Goal: Information Seeking & Learning: Check status

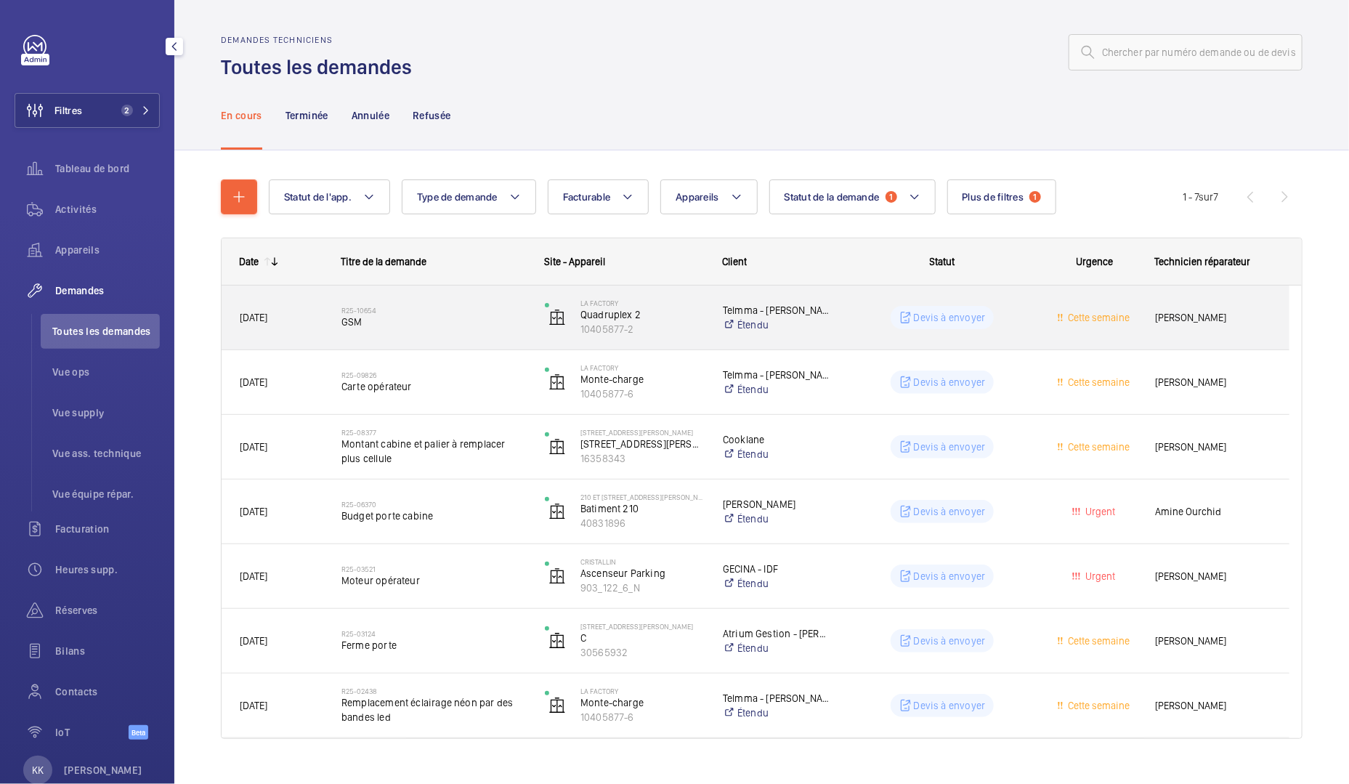
scroll to position [24, 0]
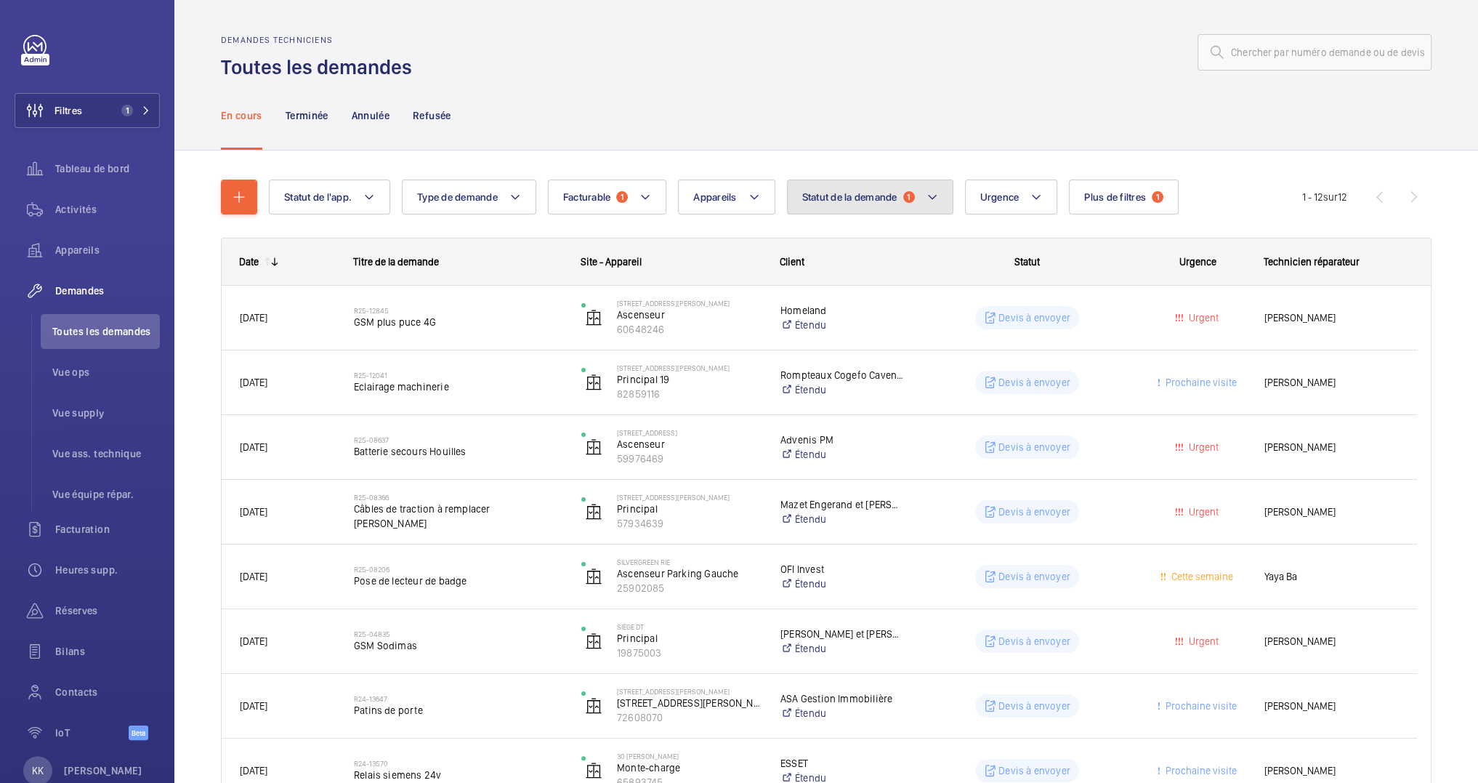
click at [885, 203] on button "Statut de la demande 1" at bounding box center [870, 196] width 166 height 35
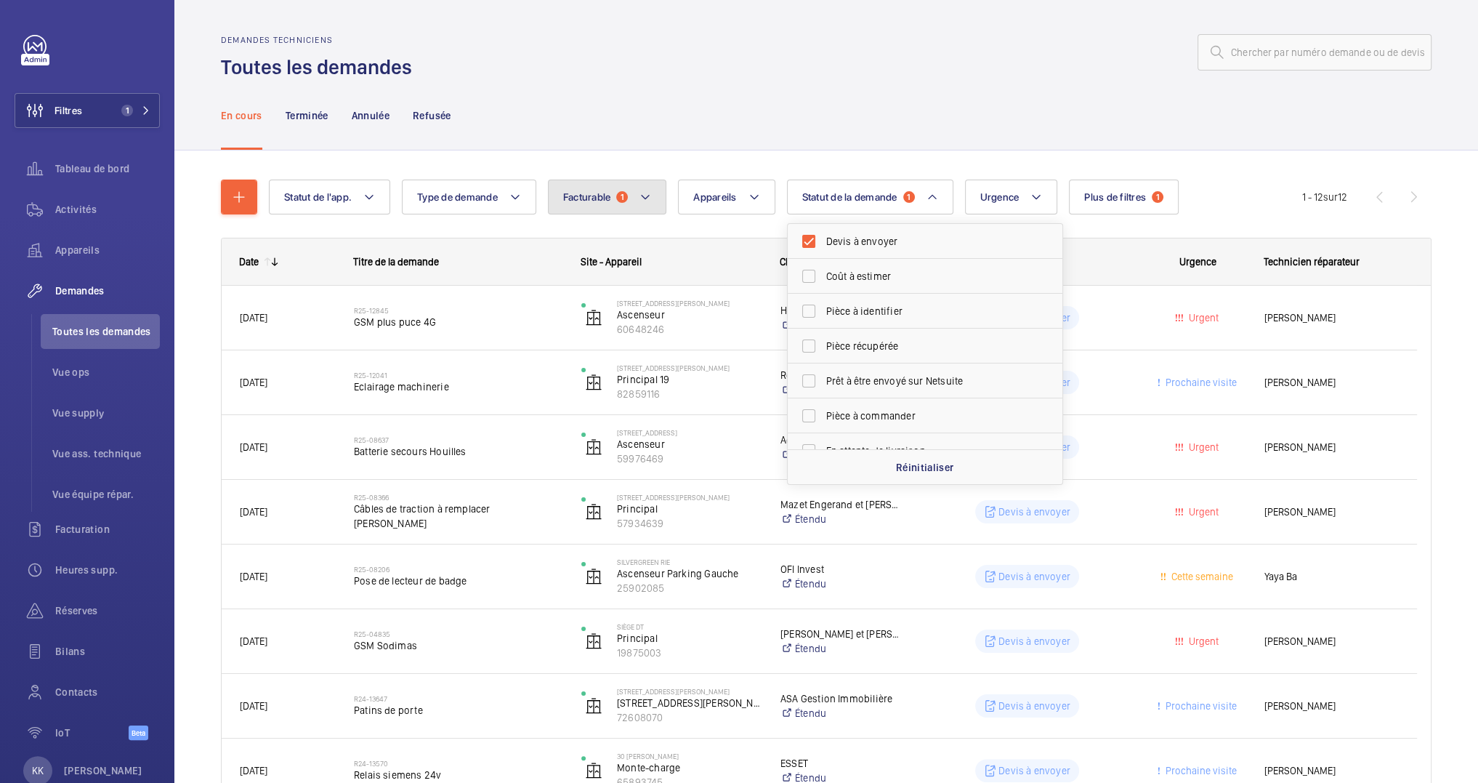
click at [588, 206] on button "Facturable 1" at bounding box center [607, 196] width 119 height 35
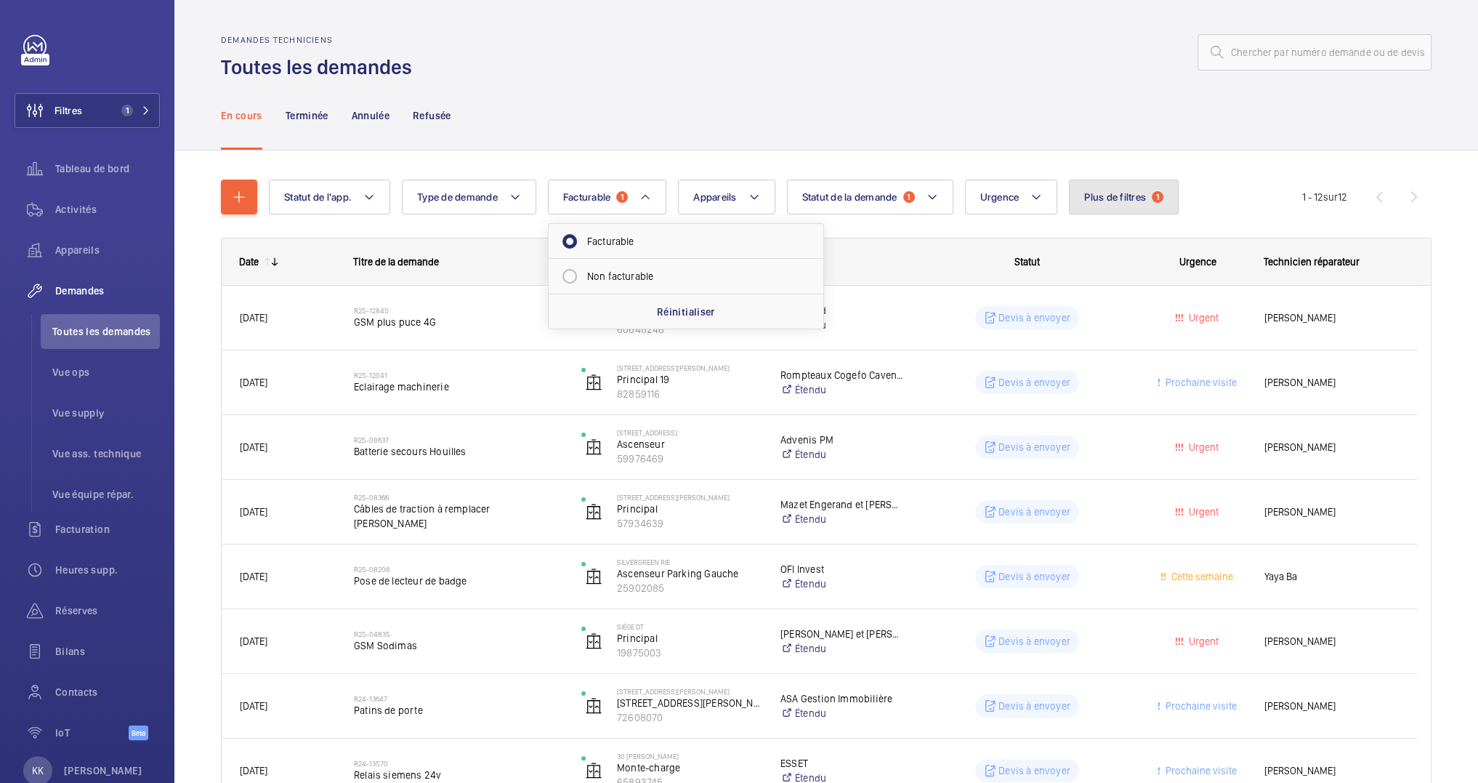
click at [1109, 191] on span "Plus de filtres" at bounding box center [1115, 197] width 62 height 12
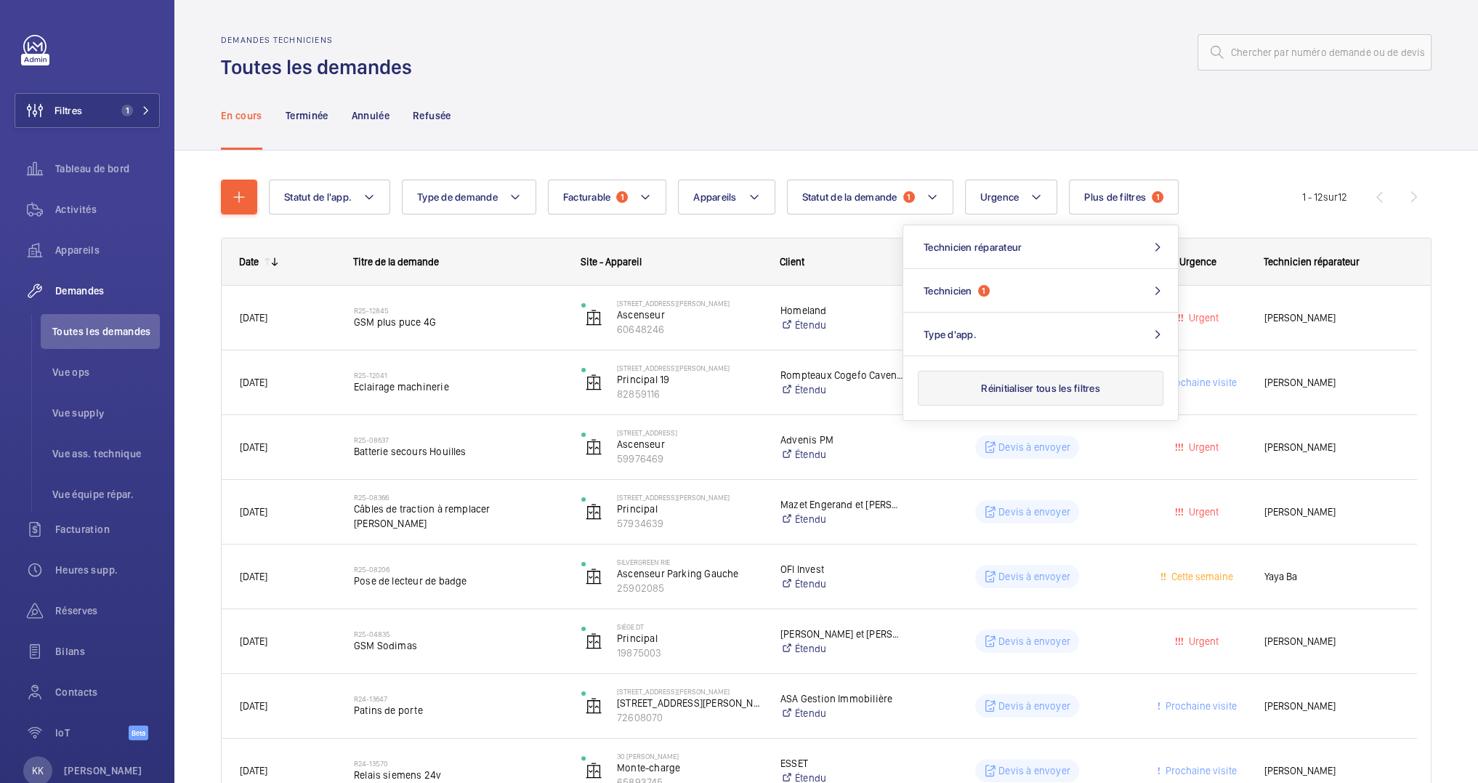
click at [1089, 395] on button "Réinitialiser tous les filtres" at bounding box center [1041, 388] width 246 height 35
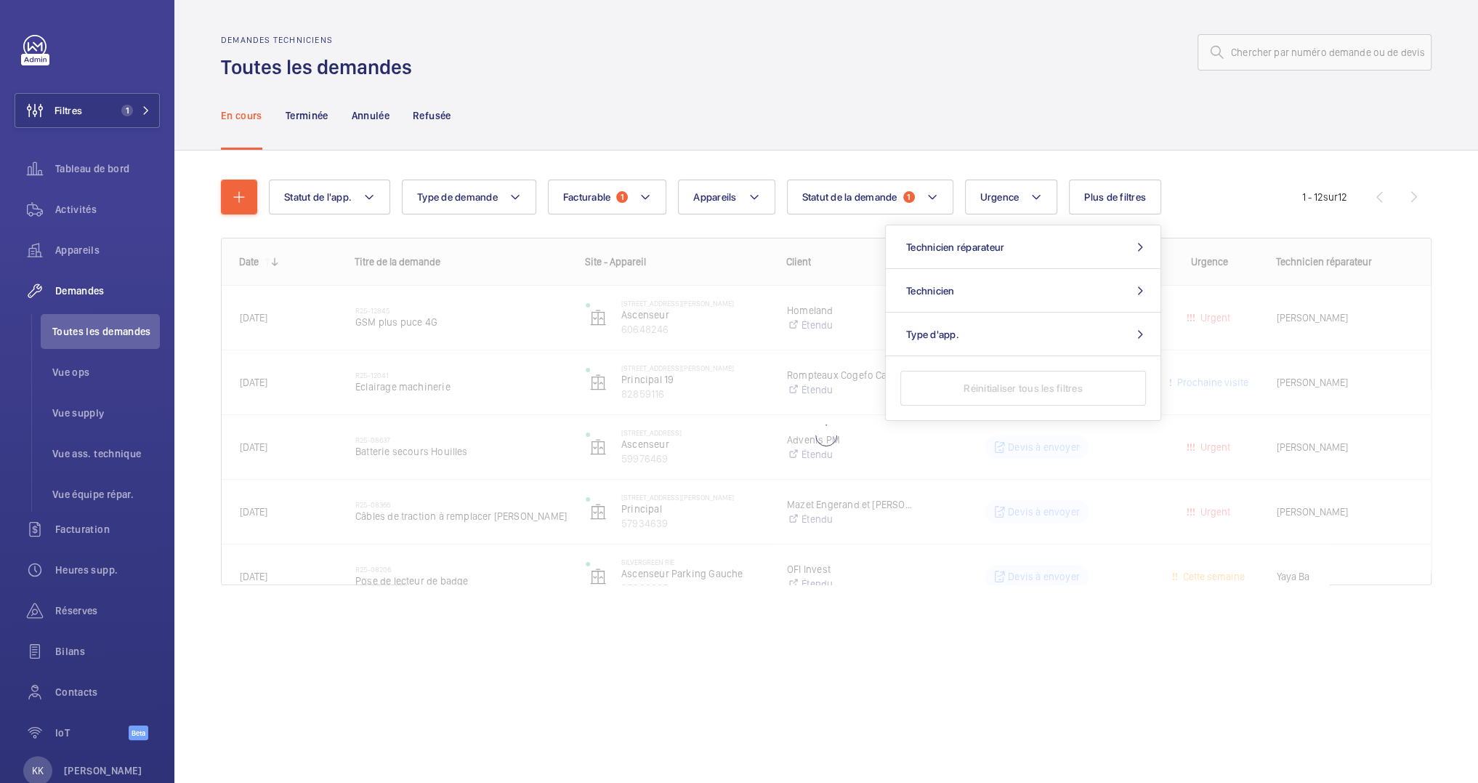
click at [1187, 117] on div "En cours Terminée Annulée Refusée" at bounding box center [826, 115] width 1211 height 69
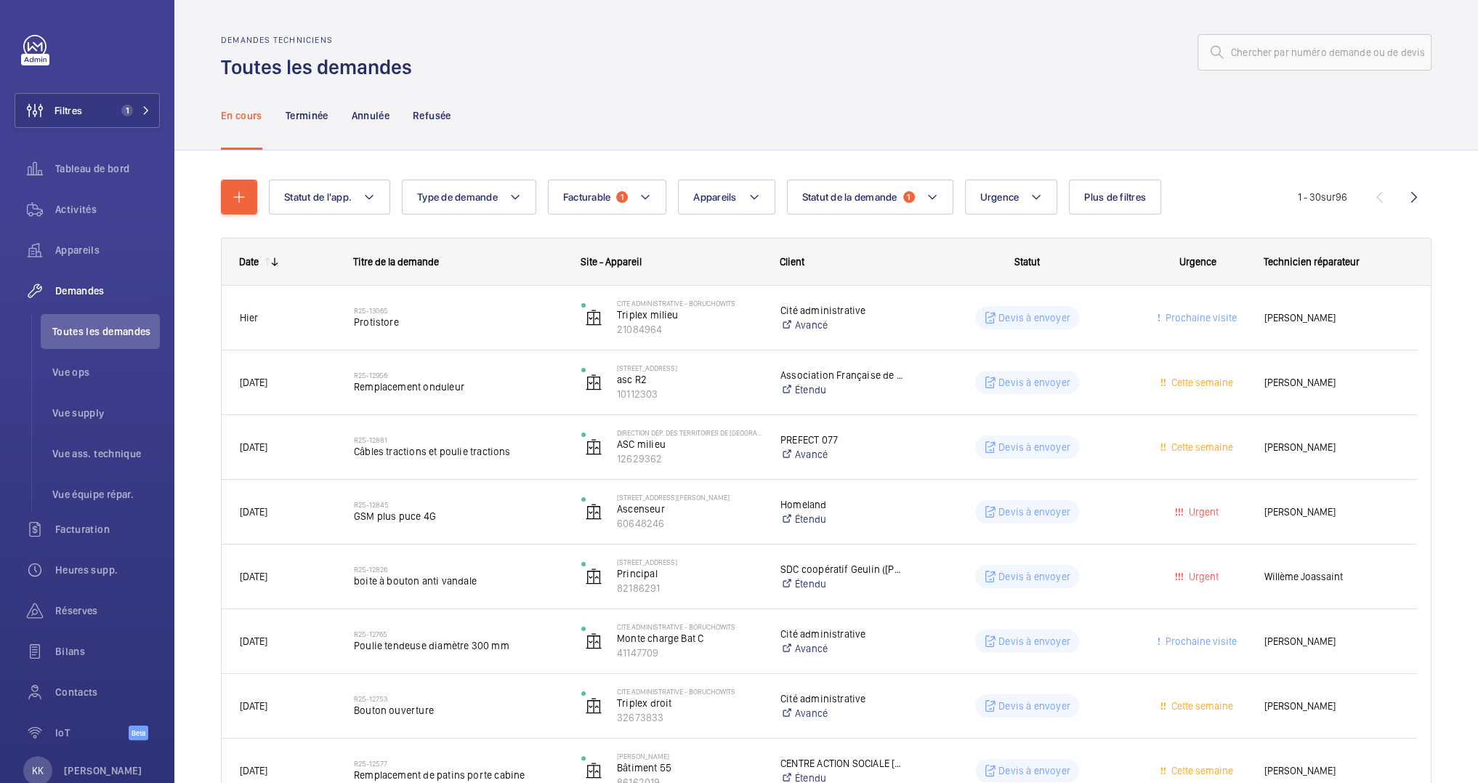
click at [1114, 209] on button "Plus de filtres" at bounding box center [1115, 196] width 92 height 35
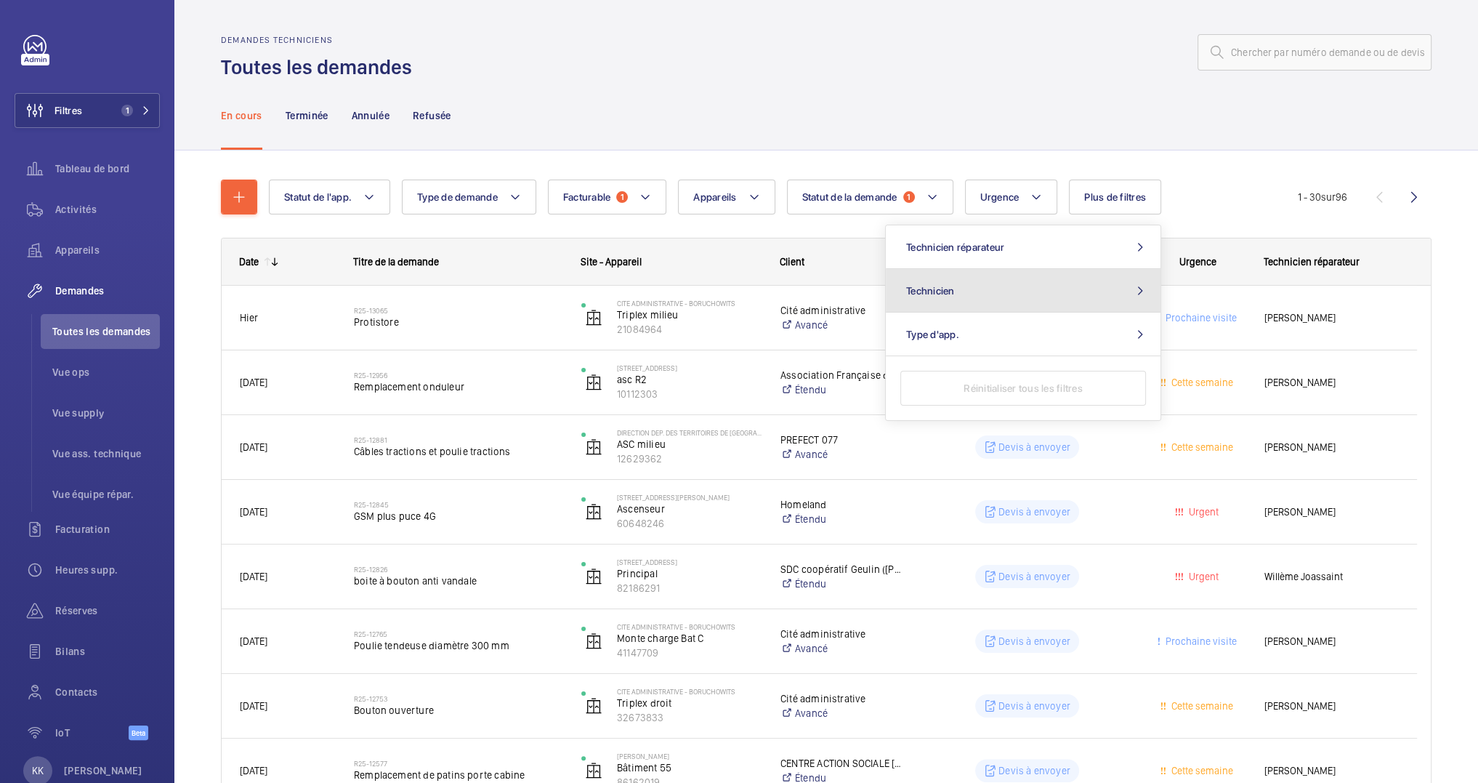
click at [1030, 292] on button "Technicien" at bounding box center [1023, 291] width 275 height 44
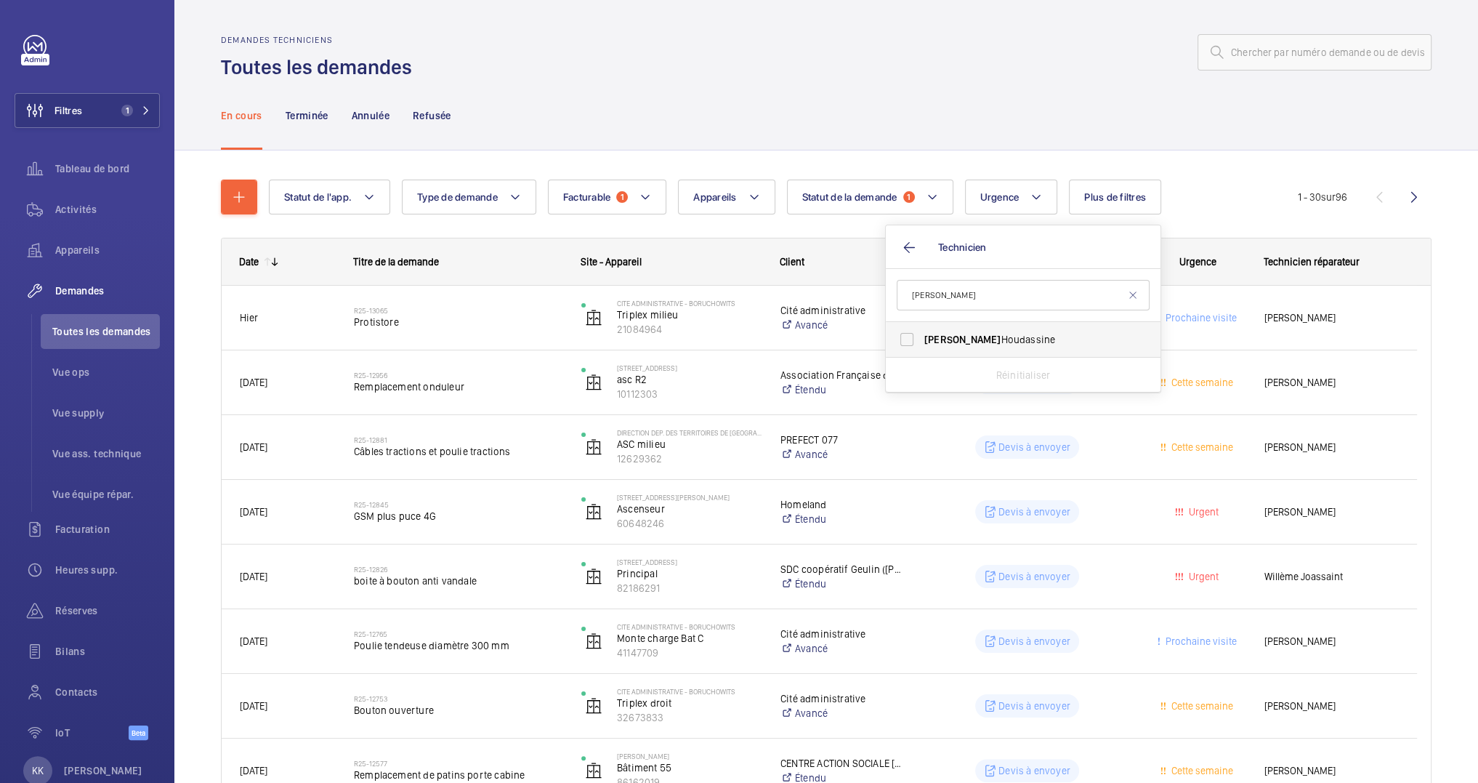
type input "jamal"
click at [966, 332] on span "Jamal Houdassine" at bounding box center [1024, 339] width 200 height 15
click at [921, 331] on input "Jamal Houdassine" at bounding box center [906, 339] width 29 height 29
checkbox input "true"
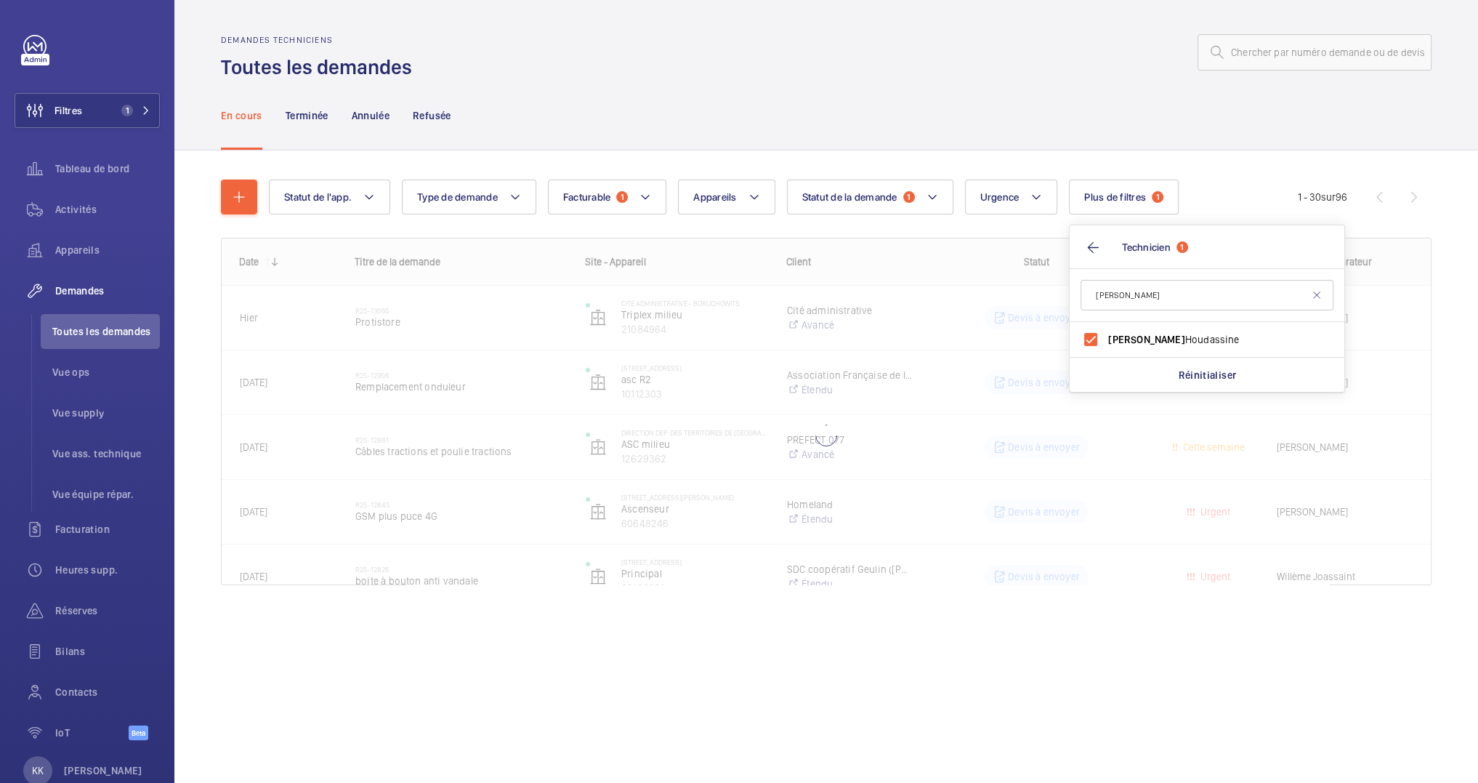
click at [1048, 47] on div at bounding box center [926, 52] width 1011 height 35
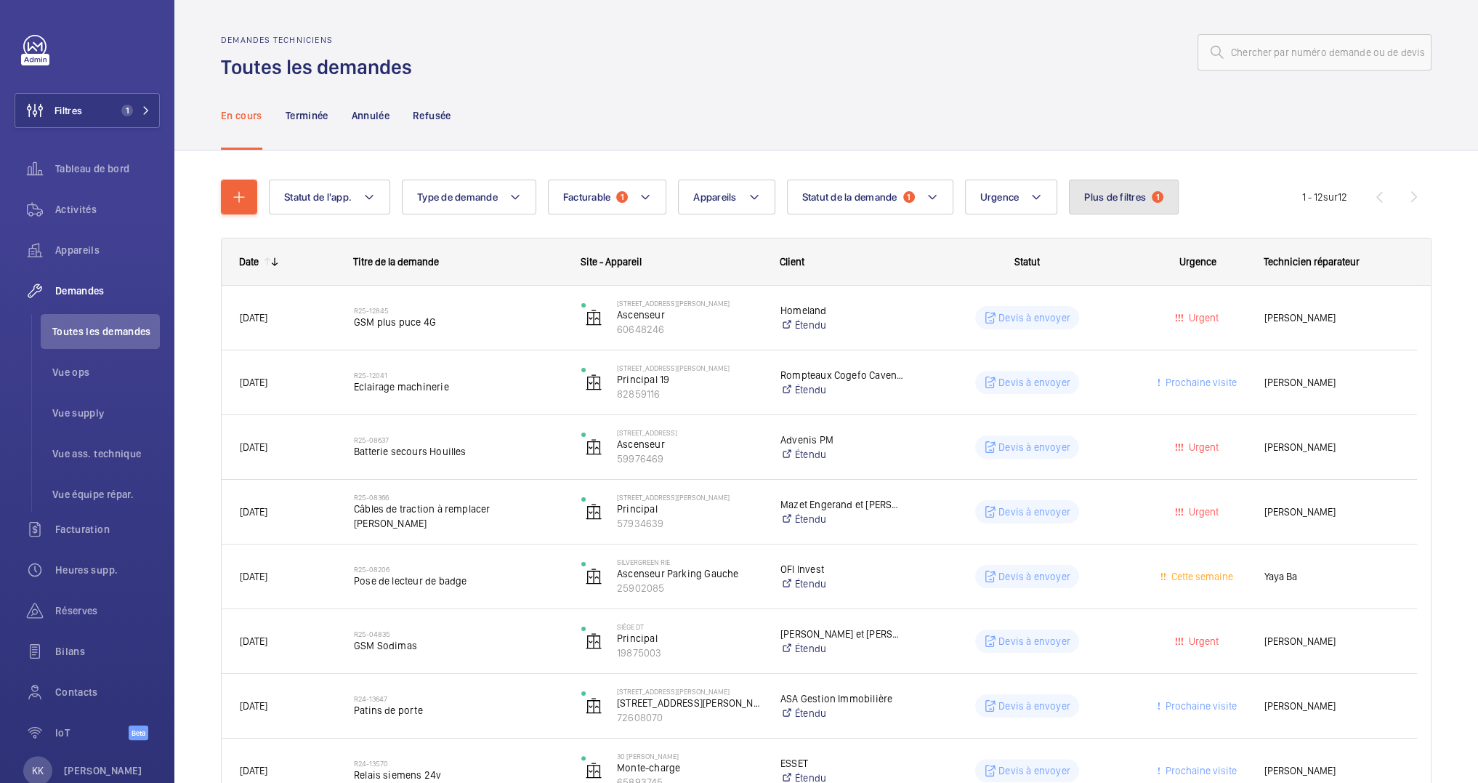
click at [1155, 186] on button "Plus de filtres 1" at bounding box center [1124, 196] width 110 height 35
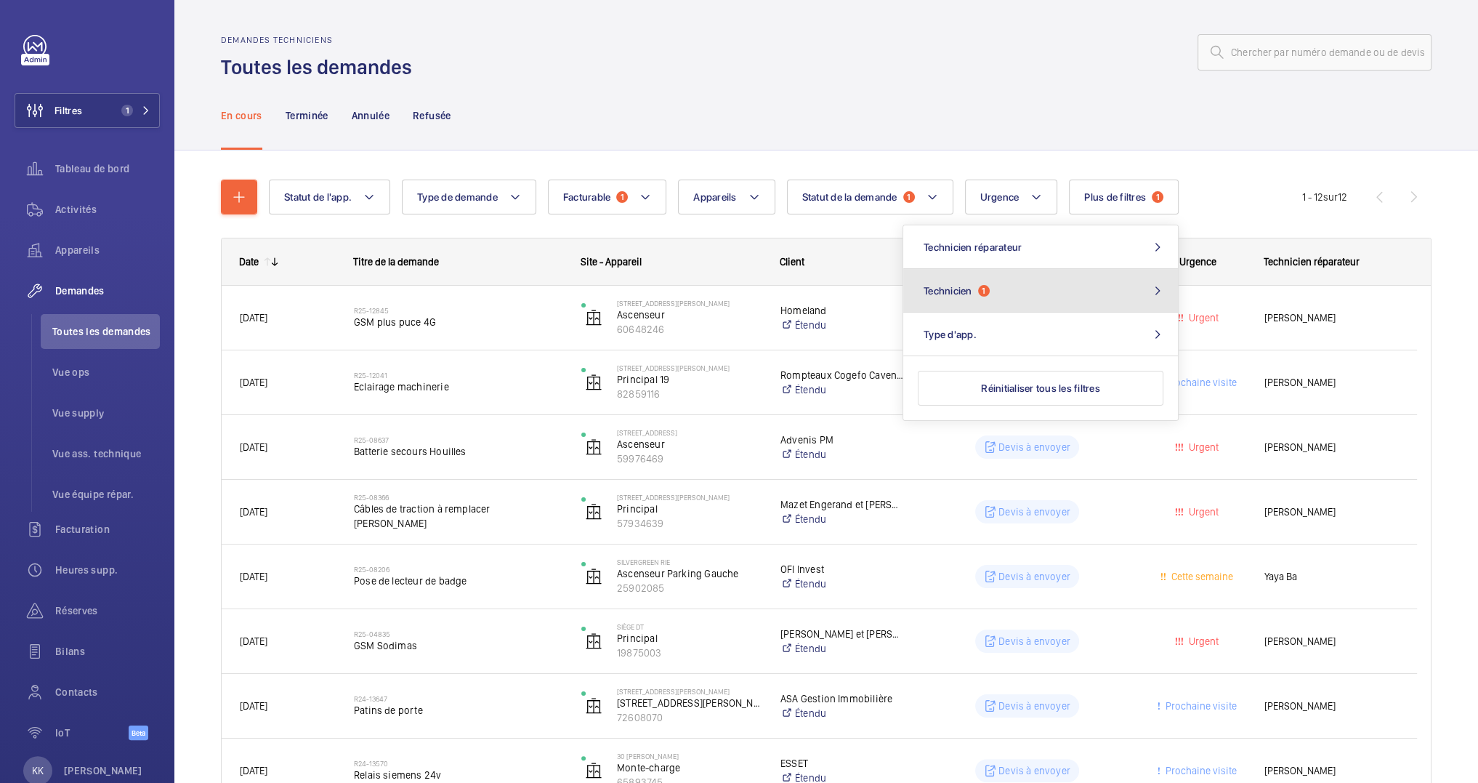
click at [1014, 296] on button "Technicien 1" at bounding box center [1040, 291] width 275 height 44
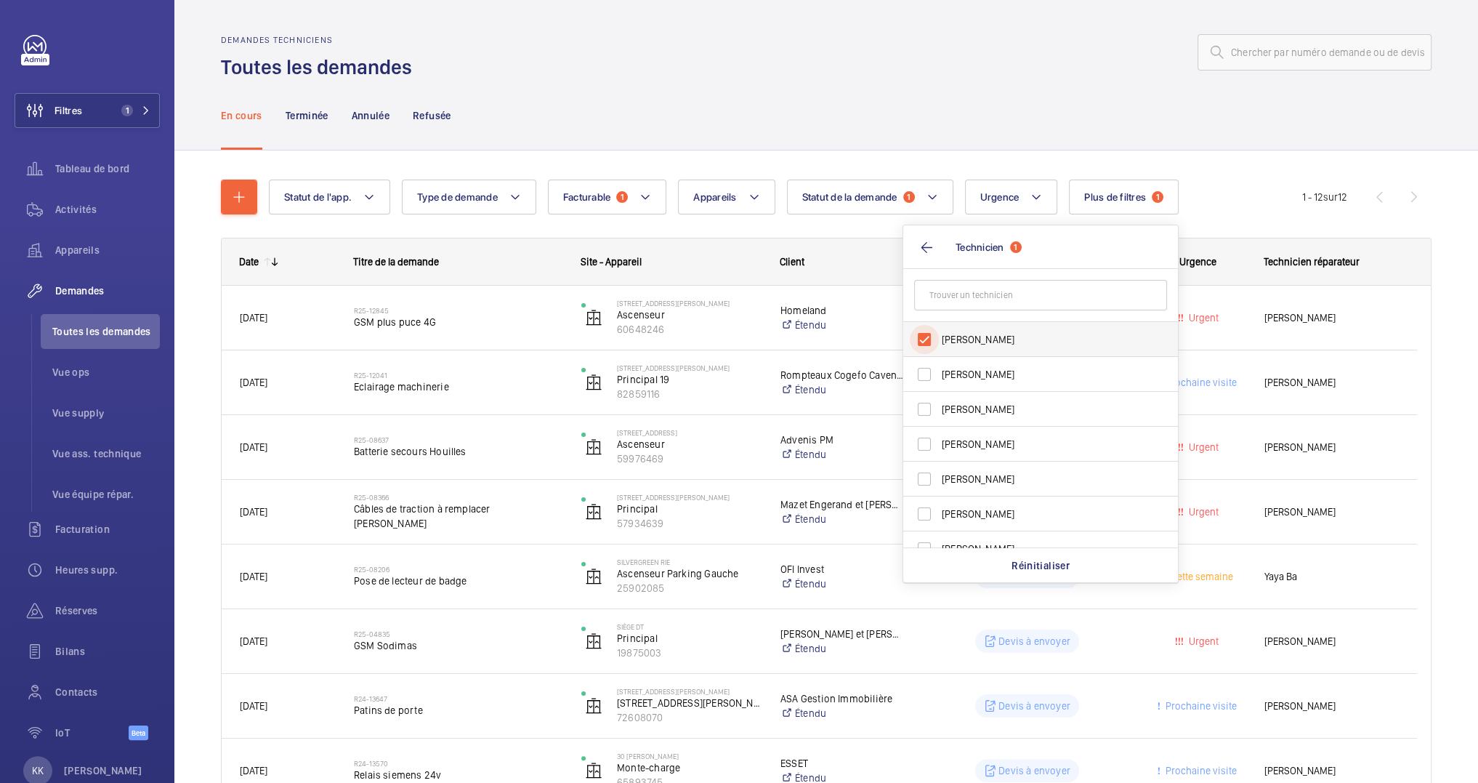
click at [929, 342] on input "Jamal Houdassine" at bounding box center [924, 339] width 29 height 29
checkbox input "false"
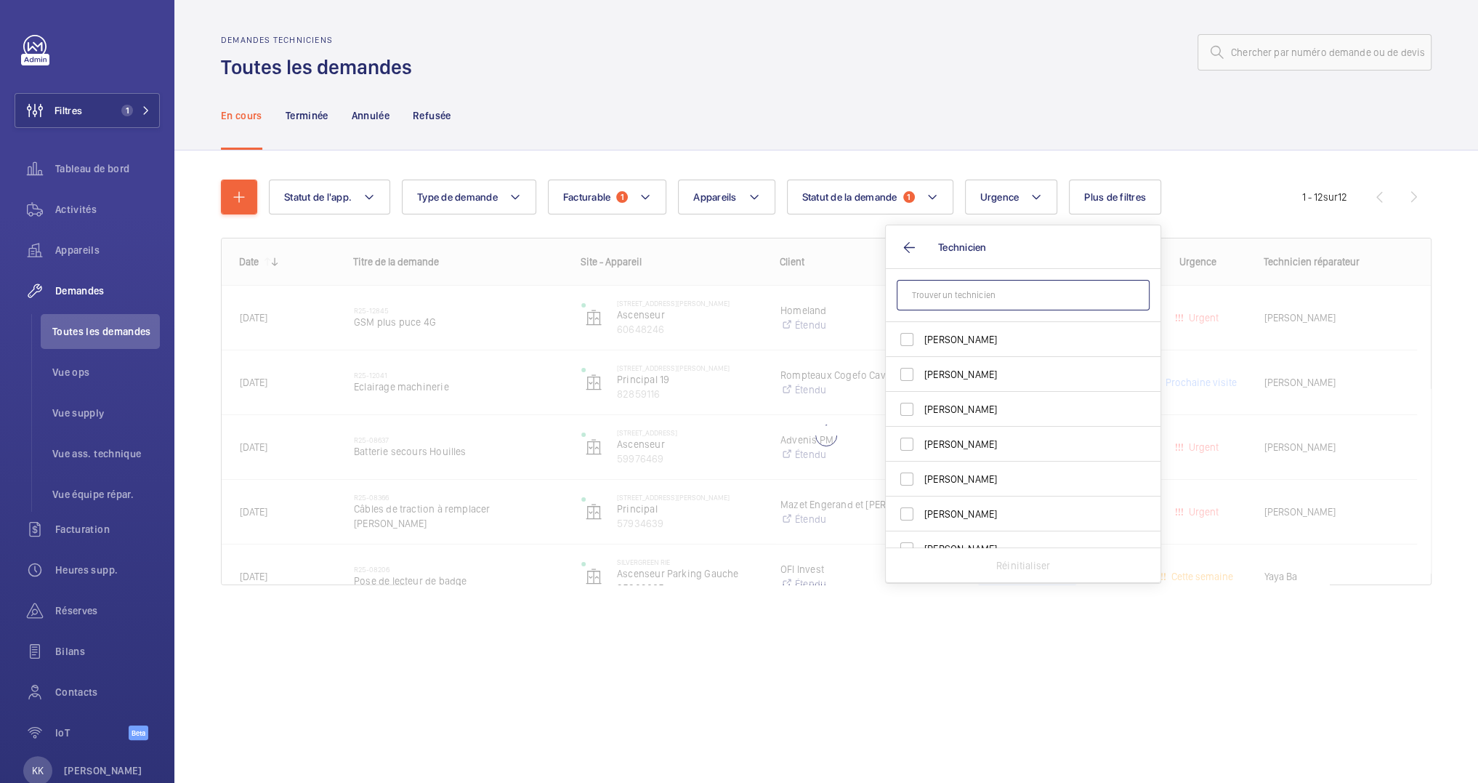
click at [958, 280] on wm-front-shared-table-view-engine "Statut de l'app. Type de demande Facturable 1 Appareils Statut de la demande 1 …" at bounding box center [826, 399] width 1211 height 440
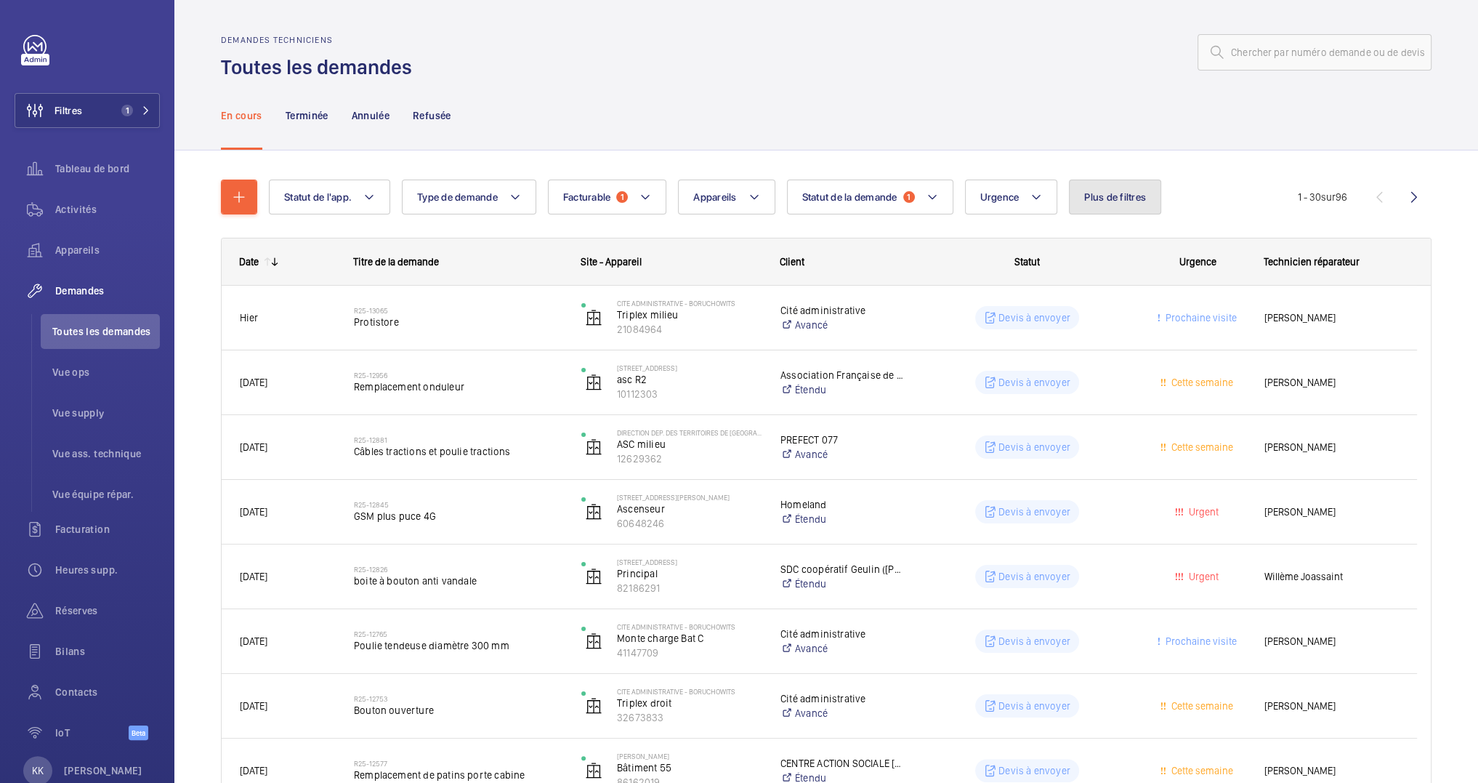
click at [1155, 193] on button "Plus de filtres" at bounding box center [1115, 196] width 92 height 35
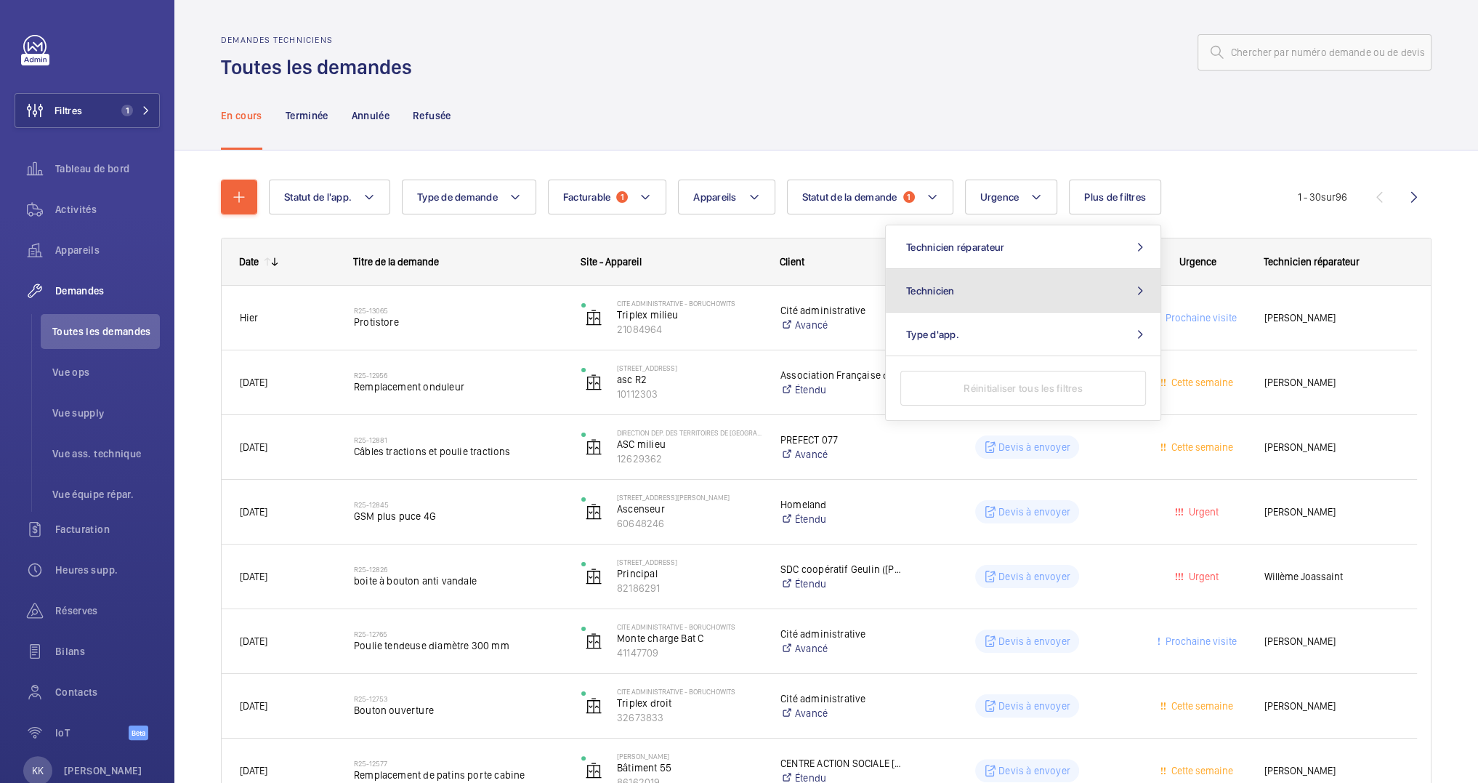
click at [1064, 305] on button "Technicien" at bounding box center [1023, 291] width 275 height 44
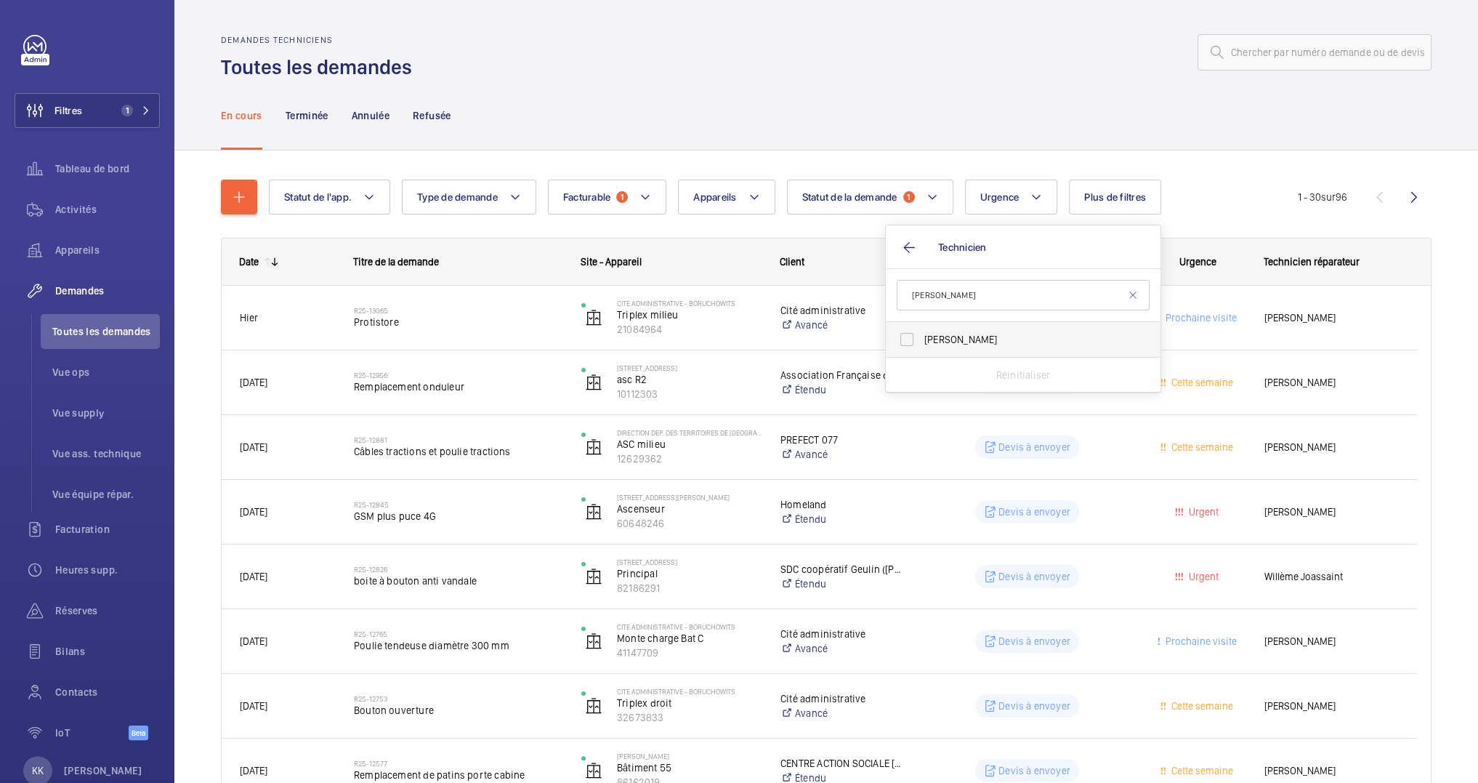
type input "greg"
click at [1003, 336] on span "Grégory Roy" at bounding box center [1024, 339] width 200 height 15
click at [921, 336] on input "Grégory Roy" at bounding box center [906, 339] width 29 height 29
checkbox input "true"
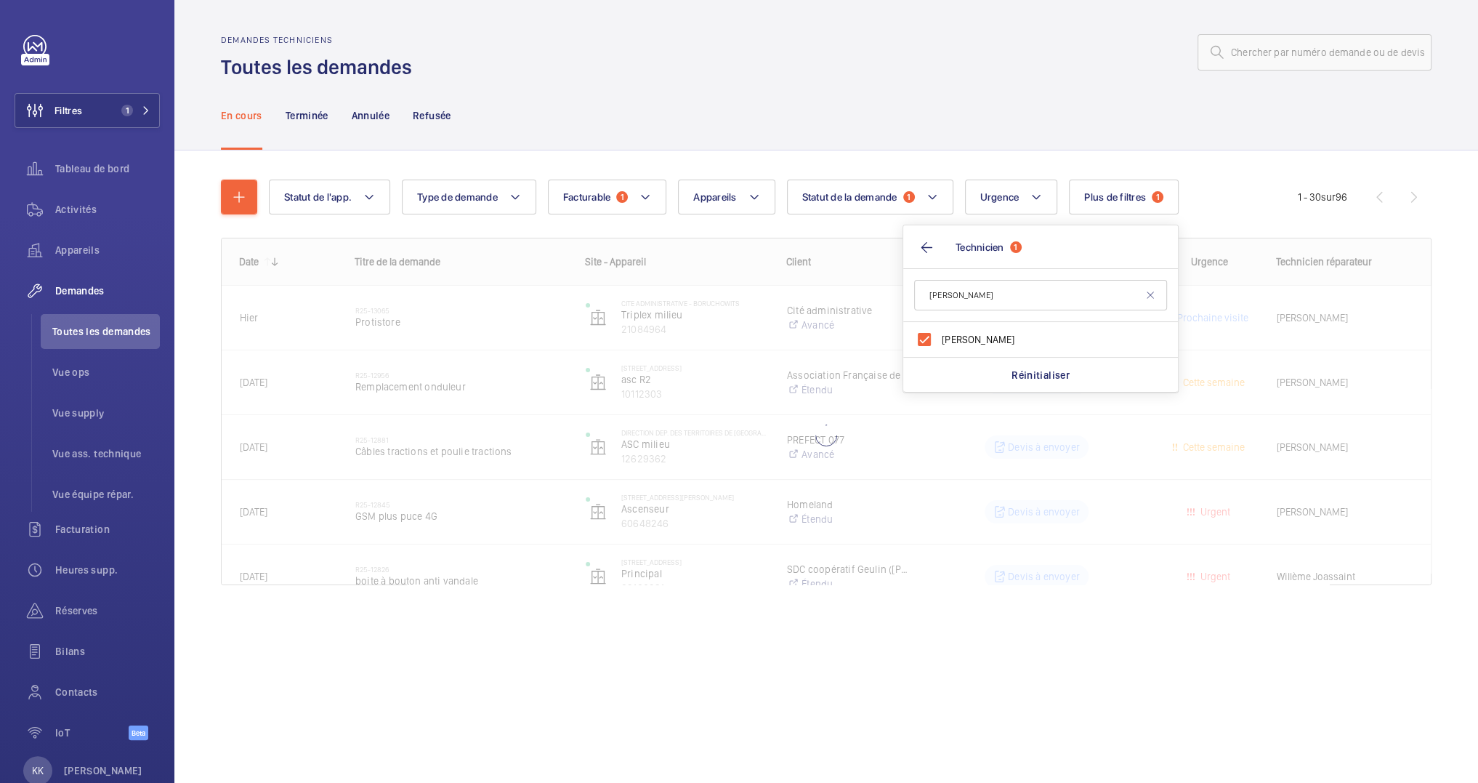
click at [1092, 132] on div "En cours Terminée Annulée Refusée" at bounding box center [826, 115] width 1211 height 69
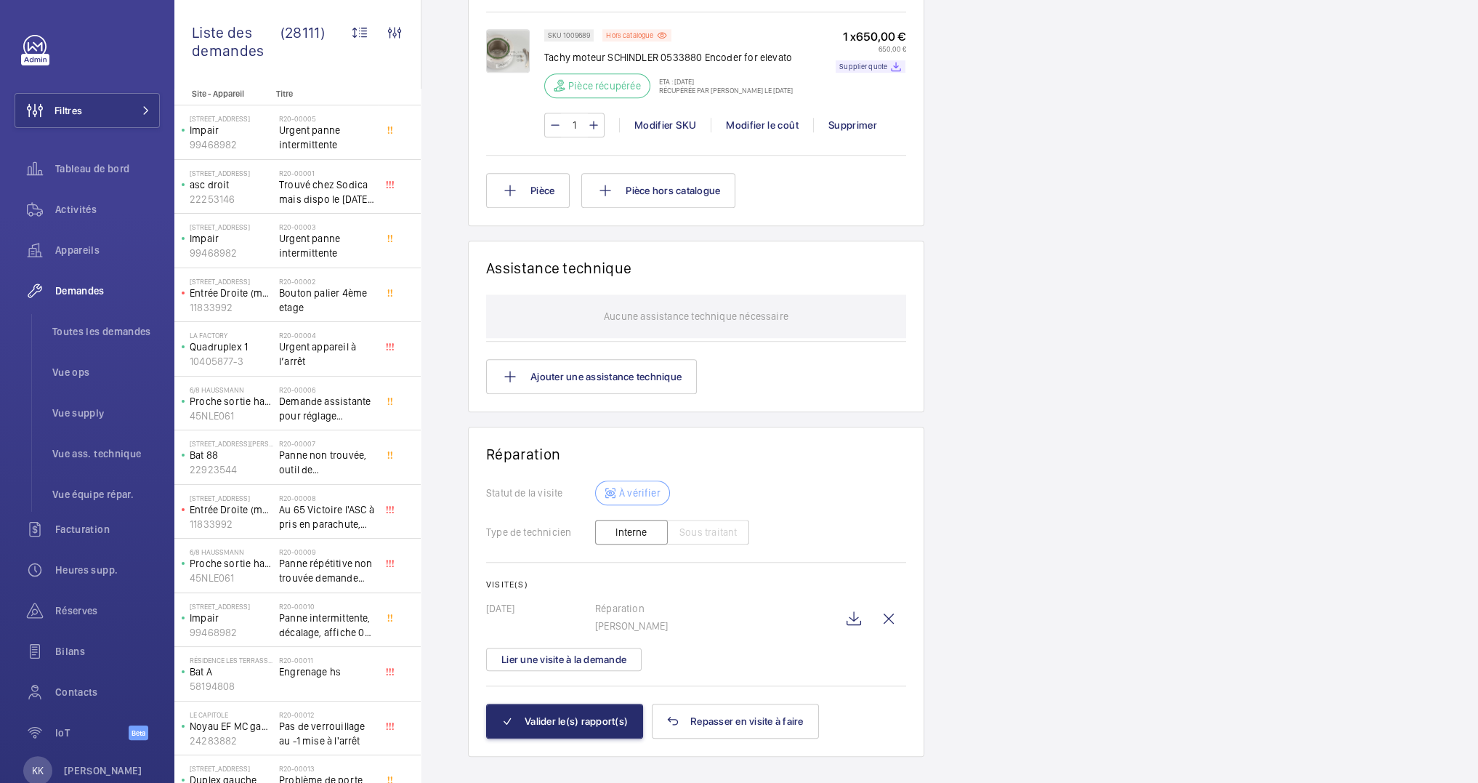
scroll to position [1152, 0]
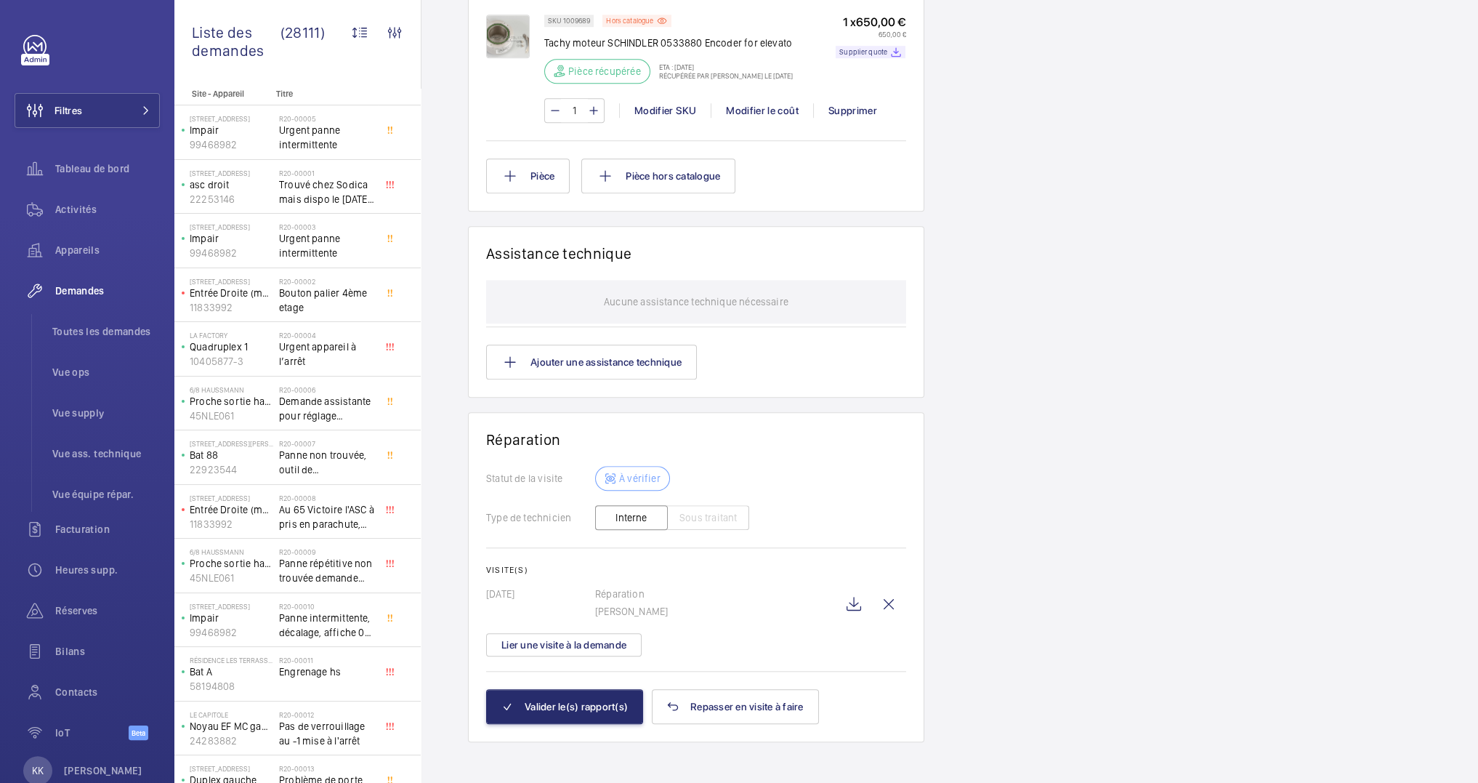
drag, startPoint x: 474, startPoint y: 586, endPoint x: 564, endPoint y: 594, distance: 90.4
click at [564, 594] on wm-front-card "Réparation Statut de la visite À vérifier Type de technicien Interne Sous trait…" at bounding box center [696, 577] width 456 height 330
click at [564, 594] on p "[DATE]" at bounding box center [540, 593] width 109 height 15
drag, startPoint x: 560, startPoint y: 585, endPoint x: 469, endPoint y: 590, distance: 91.7
click at [469, 590] on wm-front-card "Réparation Statut de la visite À vérifier Type de technicien Interne Sous trait…" at bounding box center [696, 577] width 456 height 330
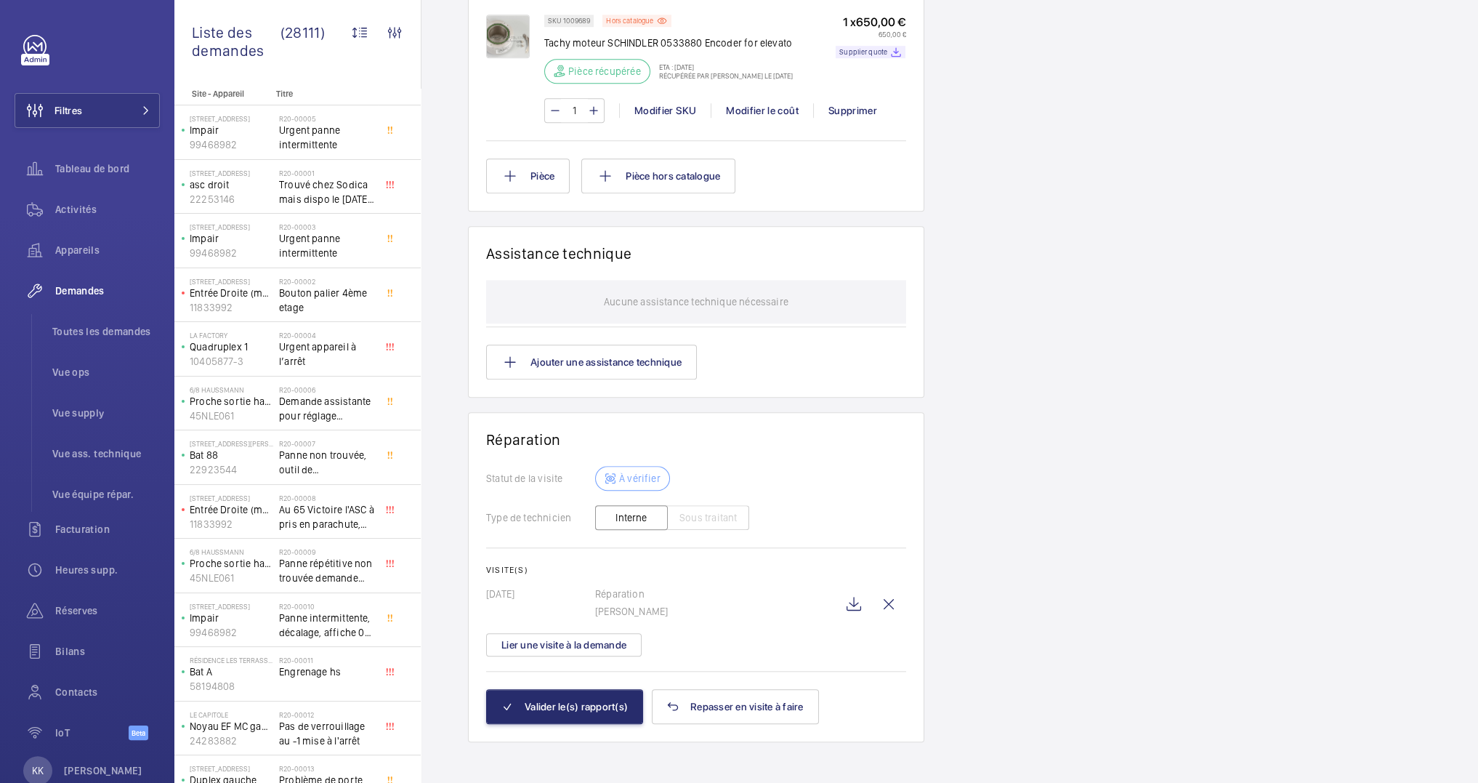
click at [469, 590] on wm-front-card "Réparation Statut de la visite À vérifier Type de technicien Interne Sous trait…" at bounding box center [696, 577] width 456 height 330
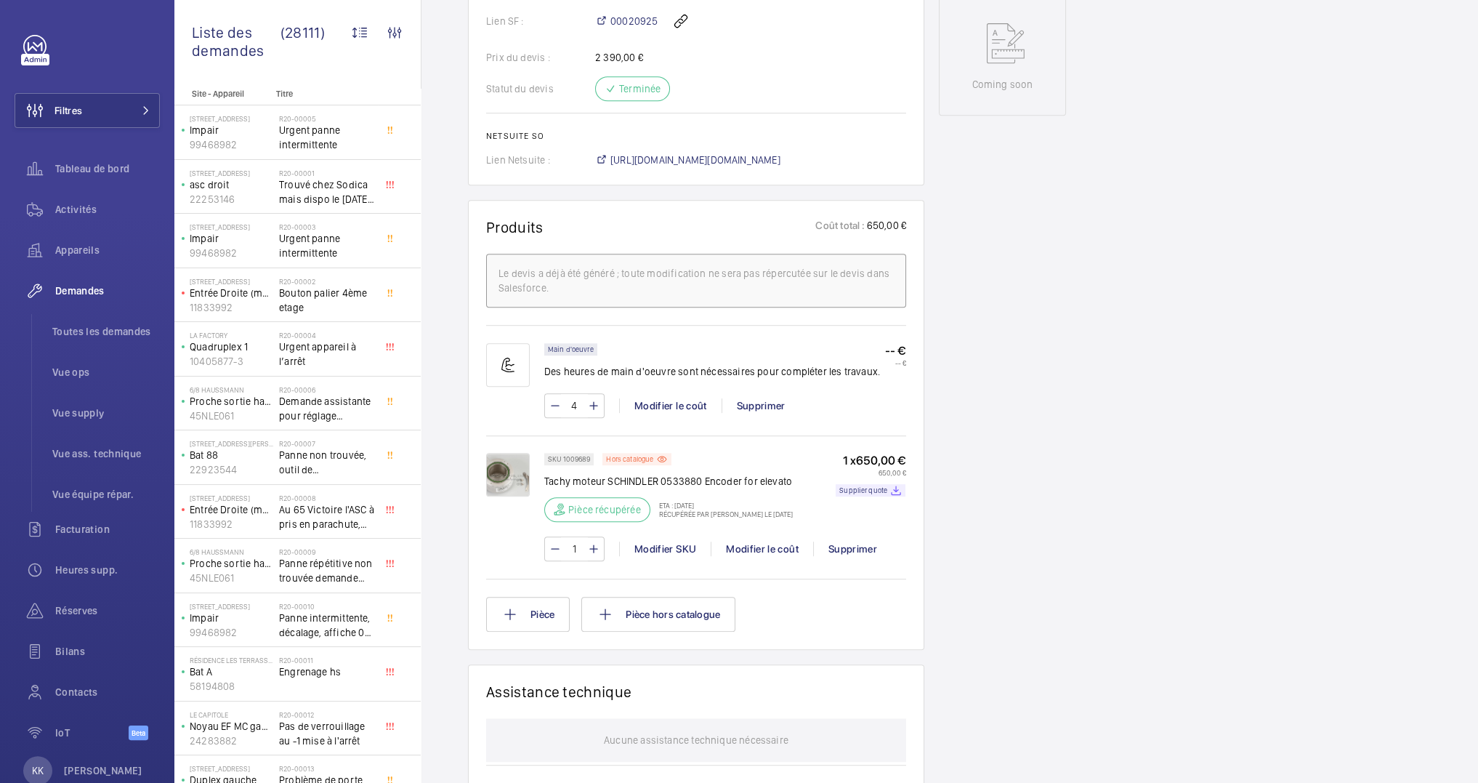
scroll to position [714, 0]
click at [696, 497] on div "Pièce récupérée ETA : [DATE] Récupérée par [PERSON_NAME] le [DATE]" at bounding box center [668, 509] width 249 height 25
click at [701, 486] on div "SKU 1009689 Hors catalogue Tachy moteur SCHINDLER 0533880 Encoder for elevato P…" at bounding box center [668, 492] width 249 height 78
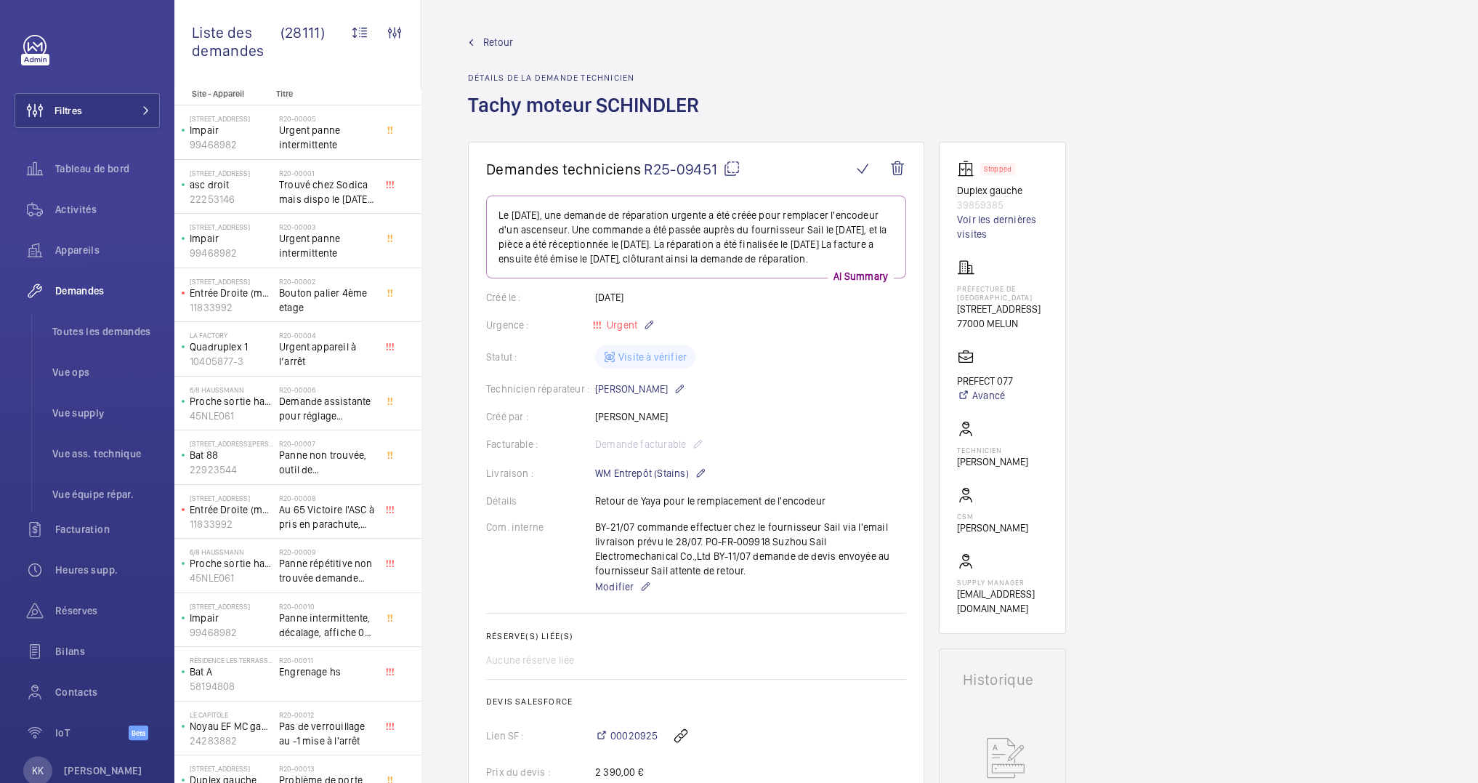
scroll to position [1152, 0]
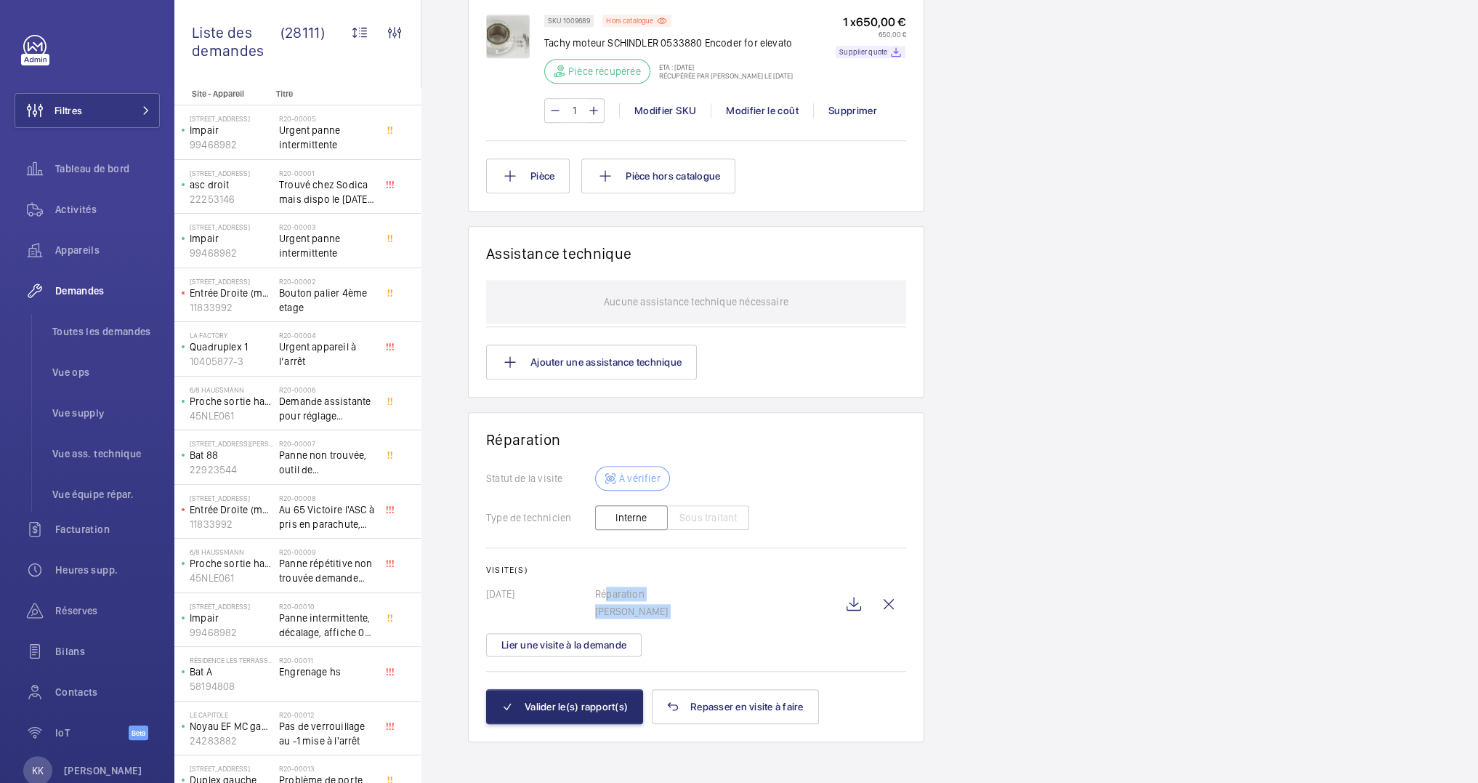
drag, startPoint x: 599, startPoint y: 592, endPoint x: 674, endPoint y: 616, distance: 79.3
click at [674, 618] on div "Visite(s) [DATE] Réparation [PERSON_NAME] une visite à la demande" at bounding box center [696, 611] width 420 height 92
click at [674, 616] on div "Visite(s) [DATE] Réparation [PERSON_NAME] une visite à la demande" at bounding box center [696, 611] width 420 height 92
drag, startPoint x: 673, startPoint y: 605, endPoint x: 551, endPoint y: 562, distance: 129.1
click at [551, 565] on div "Visite(s) [DATE] Réparation [PERSON_NAME] une visite à la demande" at bounding box center [696, 611] width 420 height 92
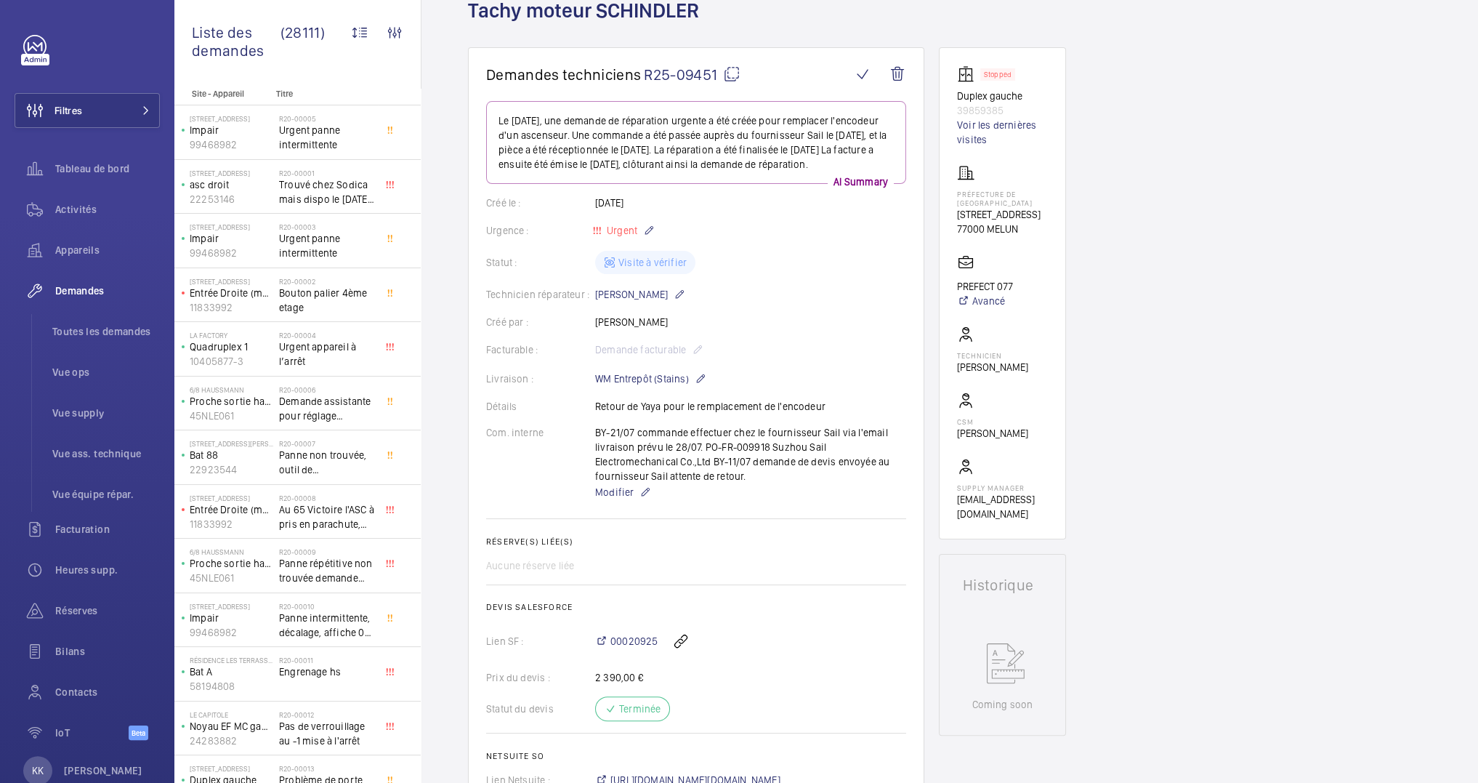
scroll to position [0, 0]
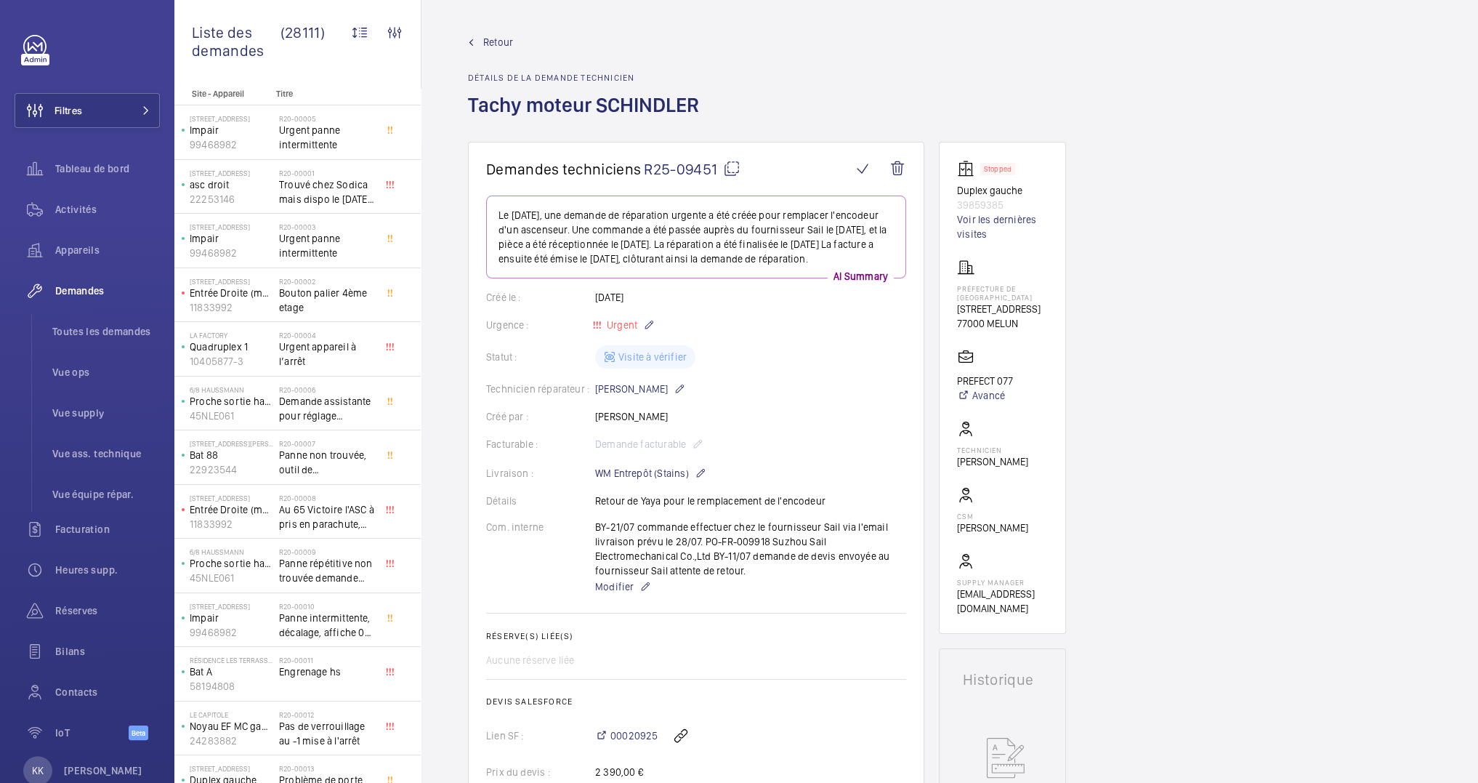
click at [485, 45] on span "Retour" at bounding box center [498, 42] width 30 height 15
click at [488, 43] on span "Retour" at bounding box center [498, 42] width 30 height 15
